Goal: Find specific page/section: Find specific page/section

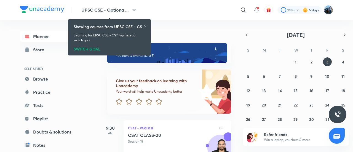
click at [144, 25] on icon at bounding box center [145, 26] width 2 height 2
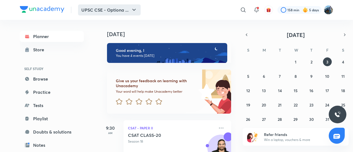
click at [129, 7] on button "UPSC CSE - Optiona ..." at bounding box center [109, 9] width 63 height 11
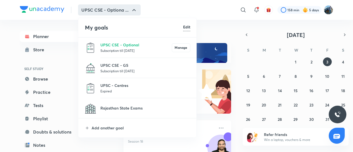
click at [127, 49] on p "Subscription till [DATE]" at bounding box center [136, 51] width 72 height 6
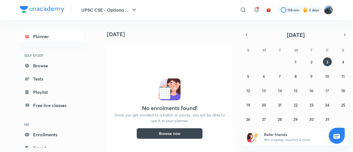
drag, startPoint x: 231, startPoint y: 87, endPoint x: 220, endPoint y: 90, distance: 10.9
click at [220, 90] on div "No enrolments found! Once you get enrolled to a batch or course, you will be ab…" at bounding box center [169, 110] width 125 height 133
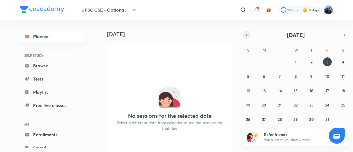
click at [248, 36] on icon "button" at bounding box center [247, 34] width 4 height 5
click at [265, 78] on abbr "8" at bounding box center [264, 76] width 2 height 5
